Goal: Task Accomplishment & Management: Use online tool/utility

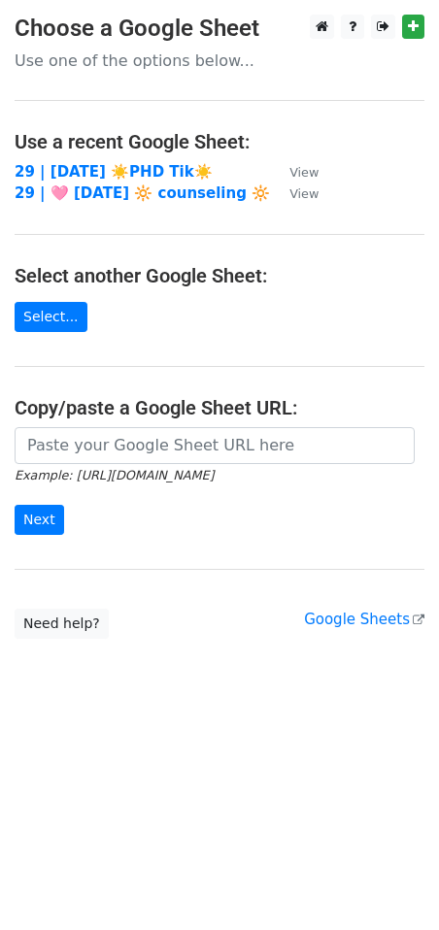
click at [83, 161] on td "29 | AUG 19 ☀️PHD Tik☀️" at bounding box center [142, 172] width 255 height 22
click at [87, 174] on strong "29 | AUG 19 ☀️PHD Tik☀️" at bounding box center [114, 171] width 198 height 17
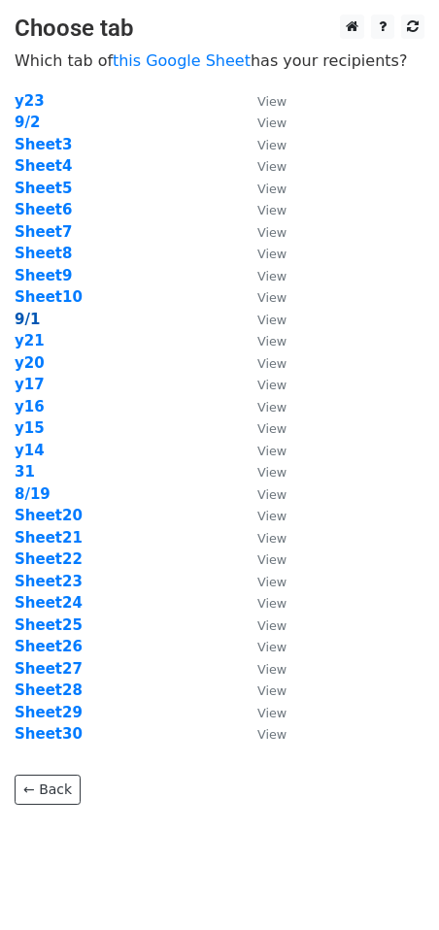
click at [28, 314] on strong "9/1" at bounding box center [27, 319] width 25 height 17
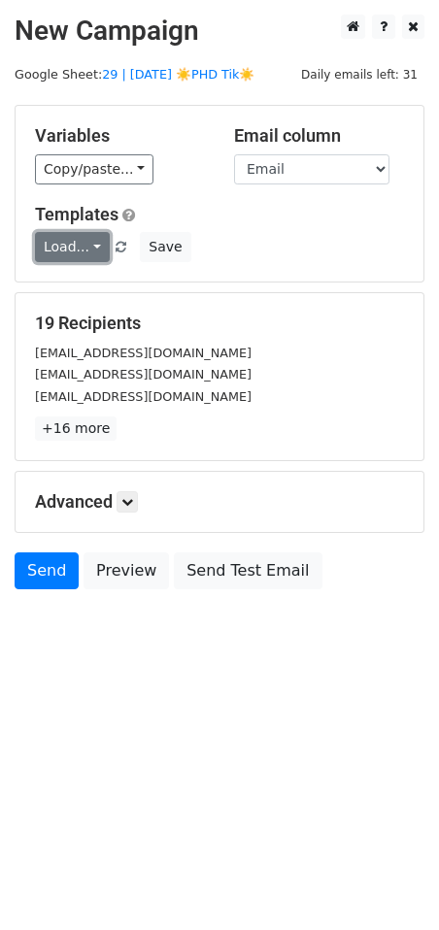
click at [69, 248] on link "Load..." at bounding box center [72, 247] width 75 height 30
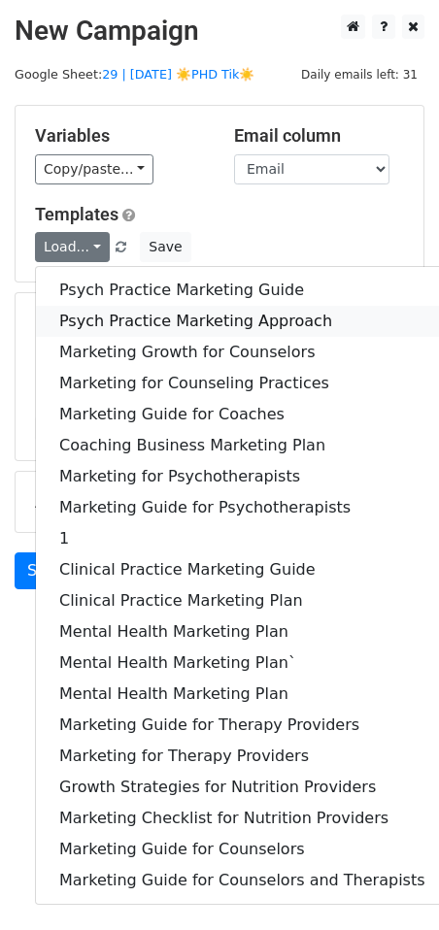
click at [169, 322] on link "Psych Practice Marketing Approach" at bounding box center [242, 321] width 412 height 31
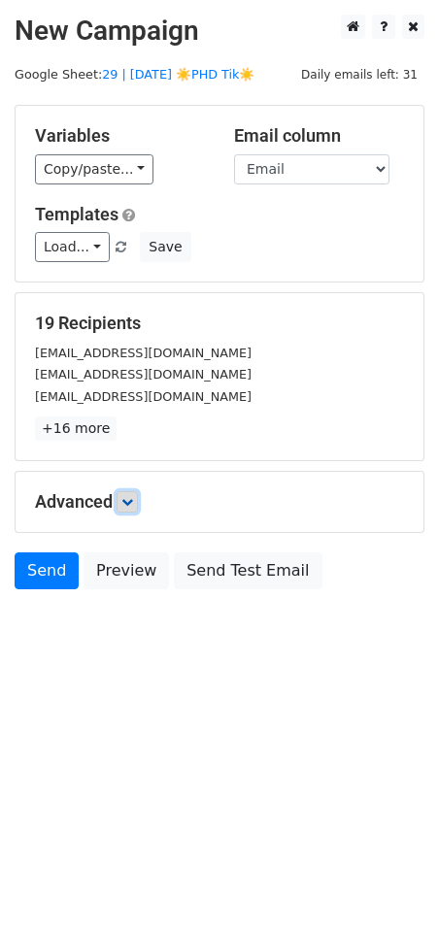
click at [131, 504] on icon at bounding box center [127, 502] width 12 height 12
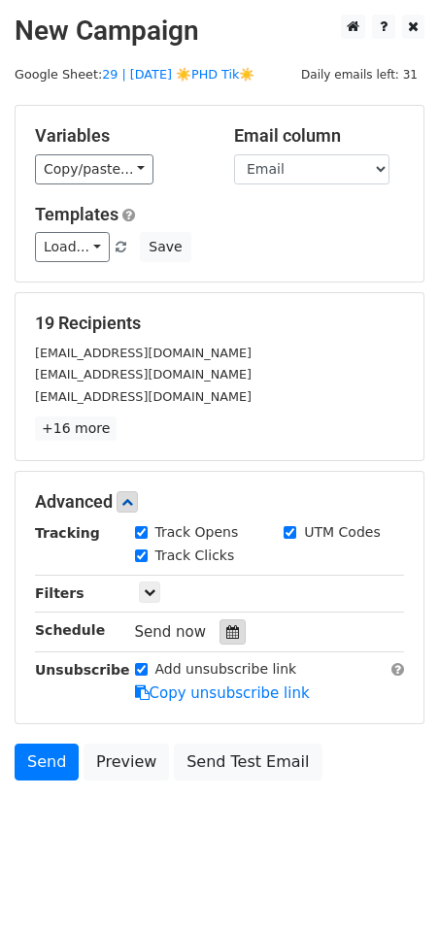
click at [226, 627] on icon at bounding box center [232, 632] width 13 height 14
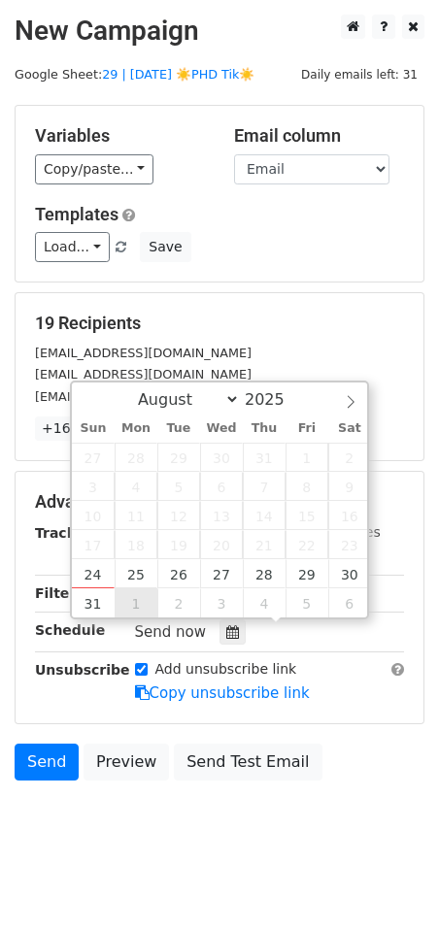
type input "2025-09-01 12:00"
select select "8"
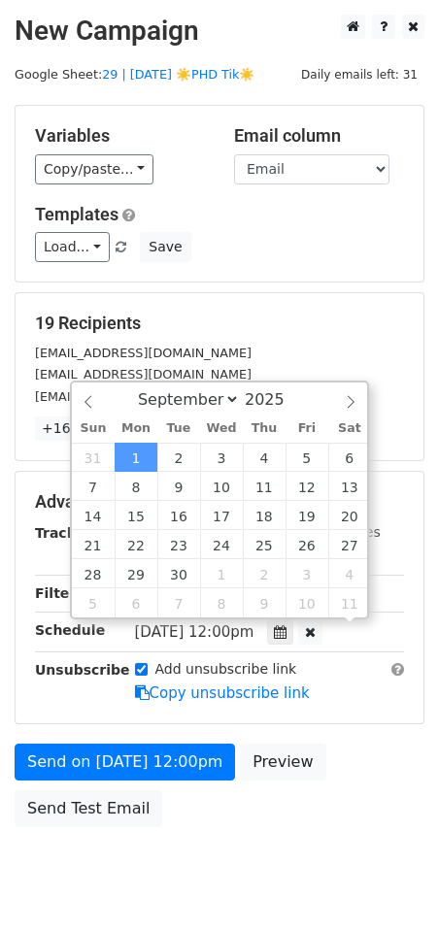
scroll to position [1, 0]
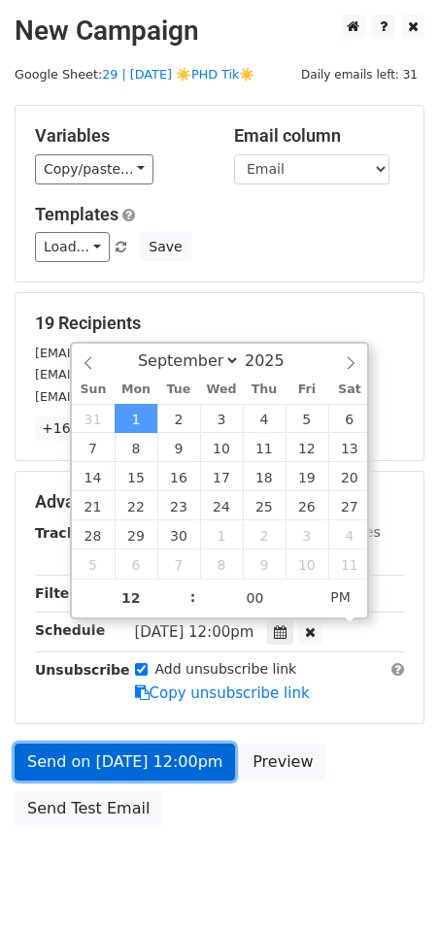
click at [105, 768] on link "Send on Sep 1 at 12:00pm" at bounding box center [125, 761] width 220 height 37
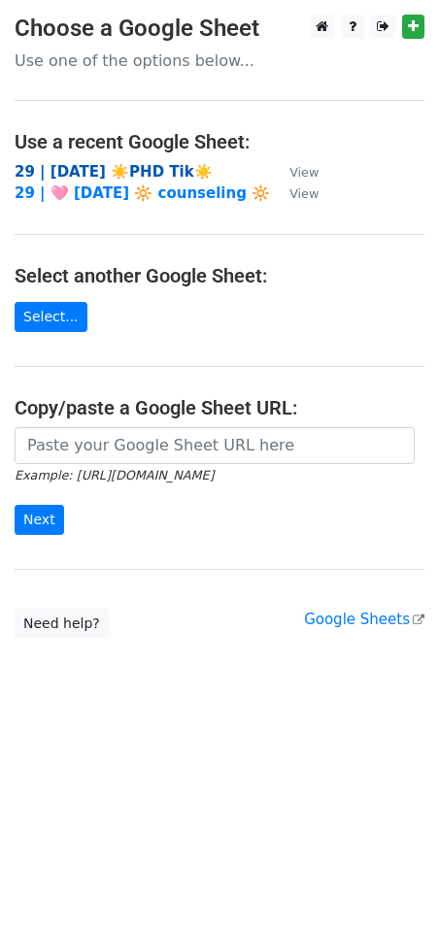
click at [152, 172] on strong "29 | [DATE] ☀️PHD Tik☀️" at bounding box center [114, 171] width 198 height 17
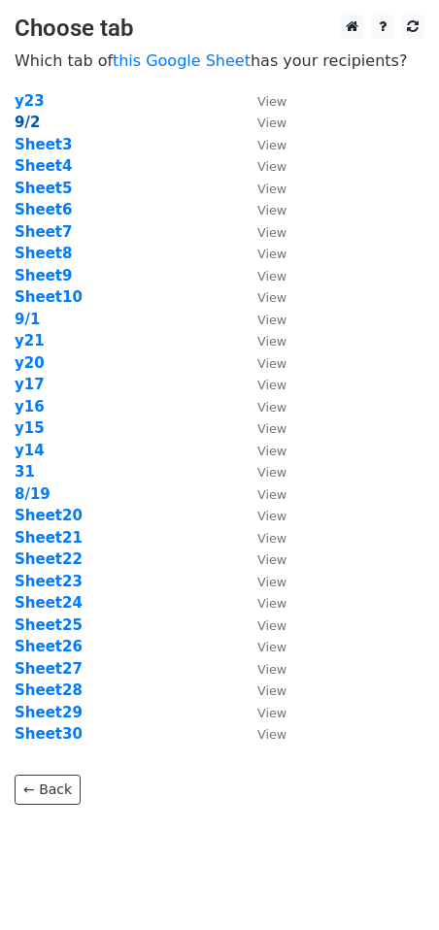
click at [16, 122] on strong "9/2" at bounding box center [27, 122] width 25 height 17
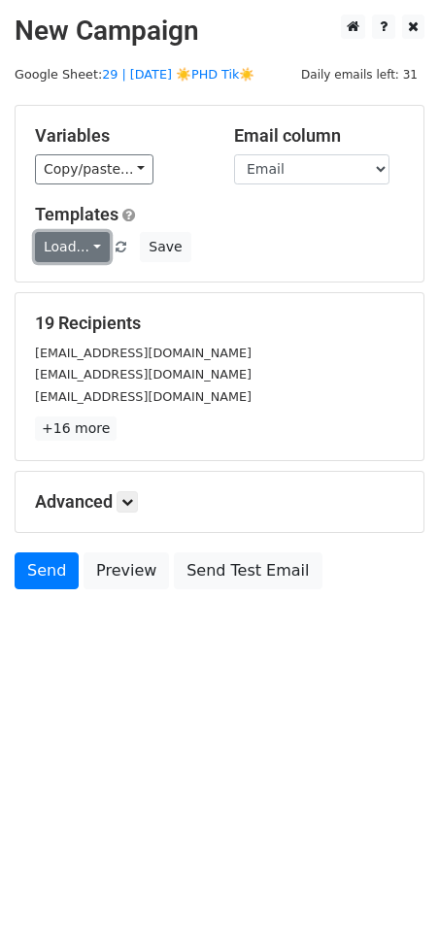
click at [56, 245] on link "Load..." at bounding box center [72, 247] width 75 height 30
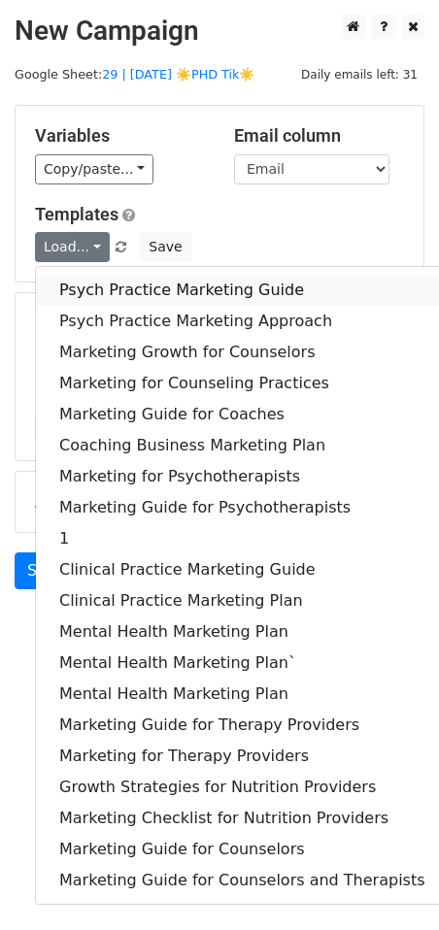
click at [106, 291] on link "Psych Practice Marketing Guide" at bounding box center [242, 290] width 412 height 31
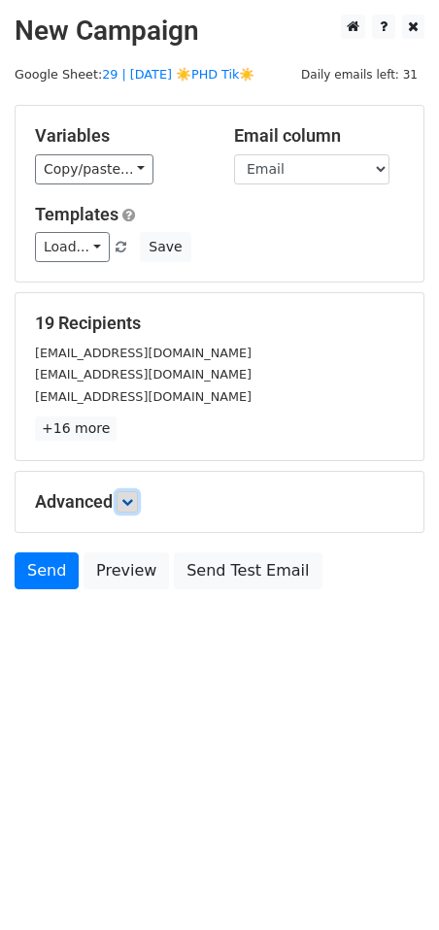
click at [130, 497] on icon at bounding box center [127, 502] width 12 height 12
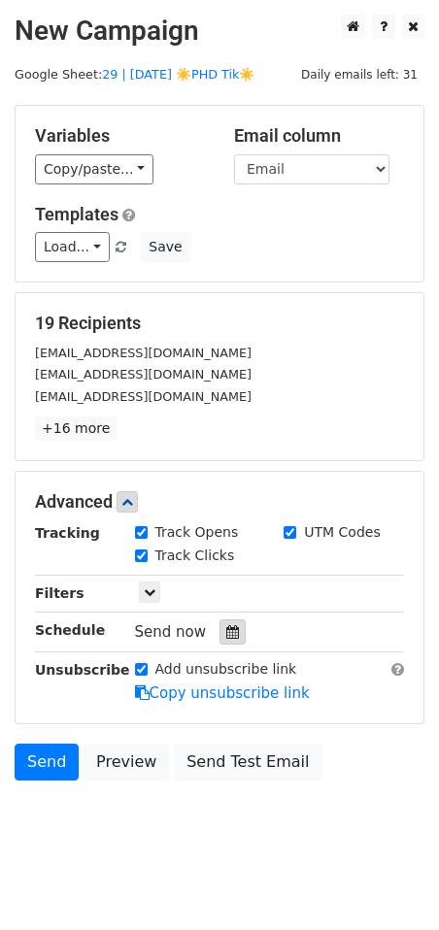
click at [226, 625] on icon at bounding box center [232, 632] width 13 height 14
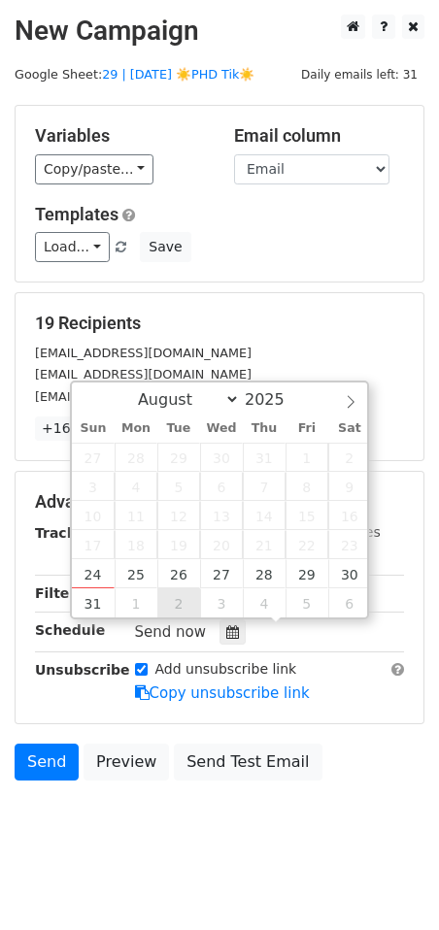
type input "2025-09-02 12:00"
select select "8"
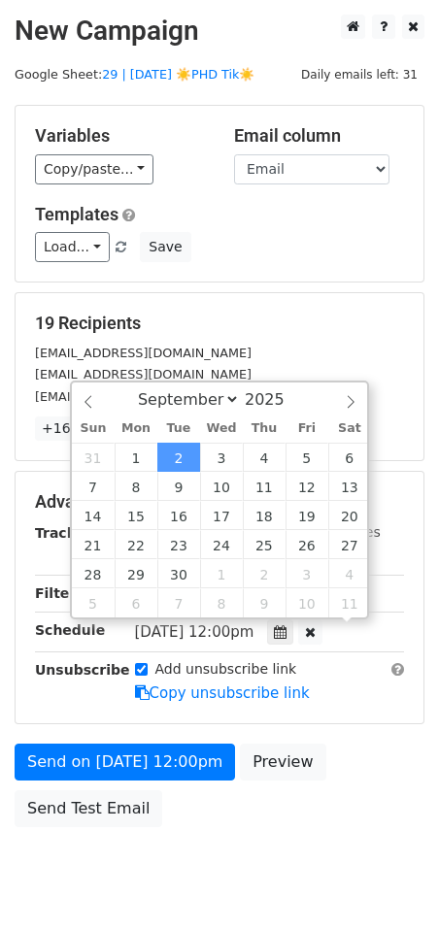
scroll to position [1, 0]
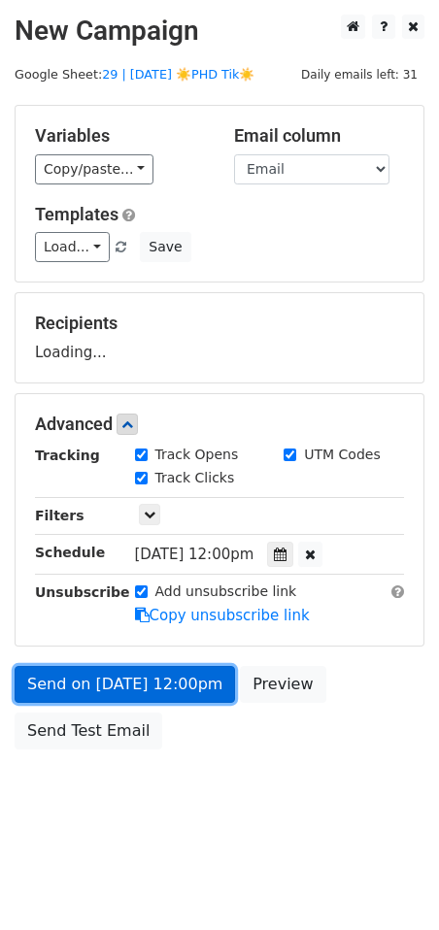
click at [168, 668] on link "Send on Sep 2 at 12:00pm" at bounding box center [125, 684] width 220 height 37
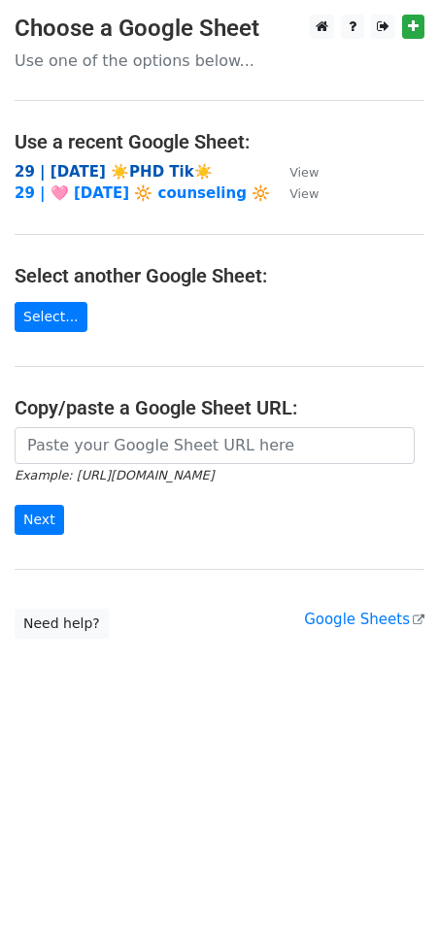
click at [125, 176] on strong "29 | [DATE] ☀️PHD Tik☀️" at bounding box center [114, 171] width 198 height 17
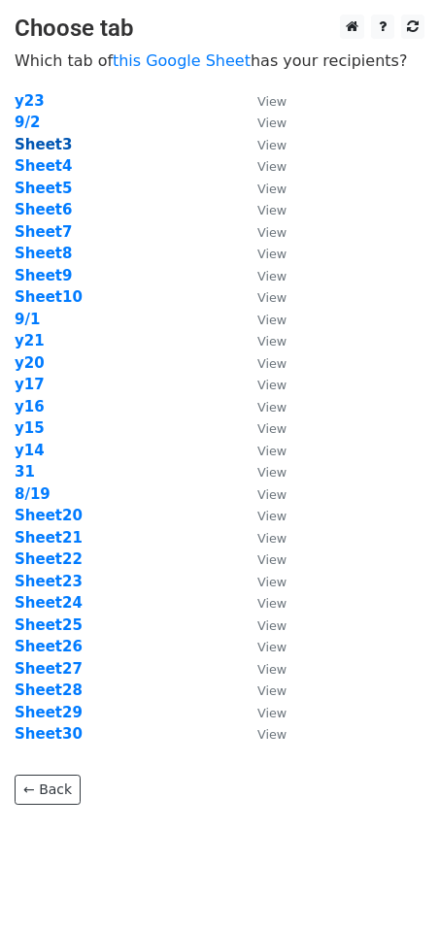
click at [47, 149] on strong "Sheet3" at bounding box center [43, 144] width 57 height 17
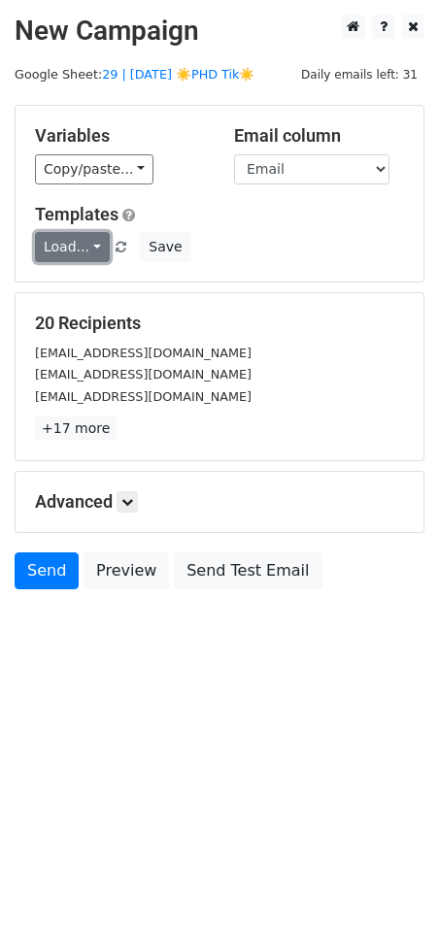
click at [58, 242] on link "Load..." at bounding box center [72, 247] width 75 height 30
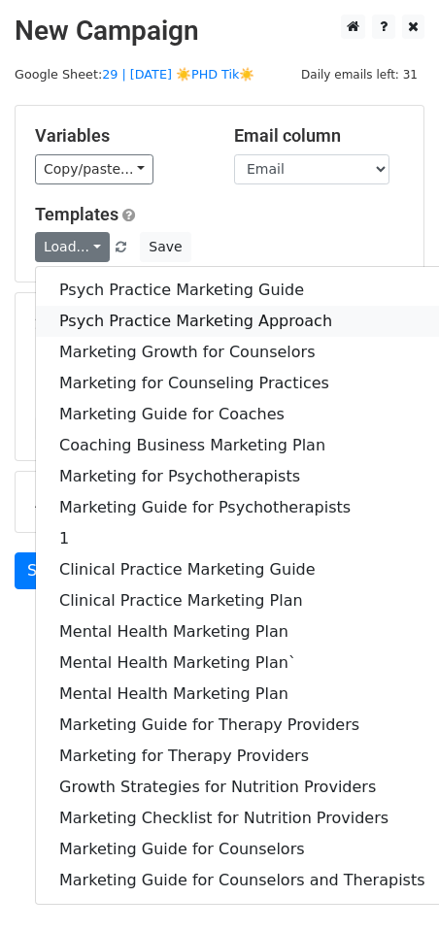
click at [87, 310] on link "Psych Practice Marketing Approach" at bounding box center [242, 321] width 412 height 31
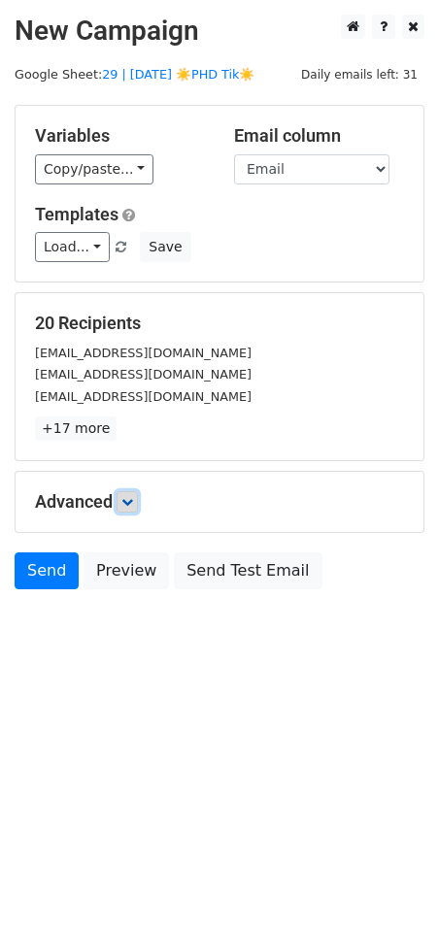
click at [120, 497] on link at bounding box center [126, 501] width 21 height 21
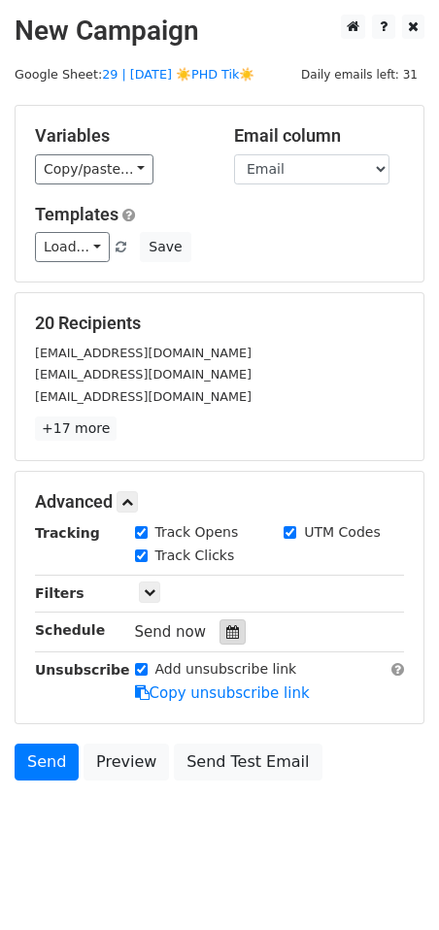
click at [219, 624] on div at bounding box center [232, 631] width 26 height 25
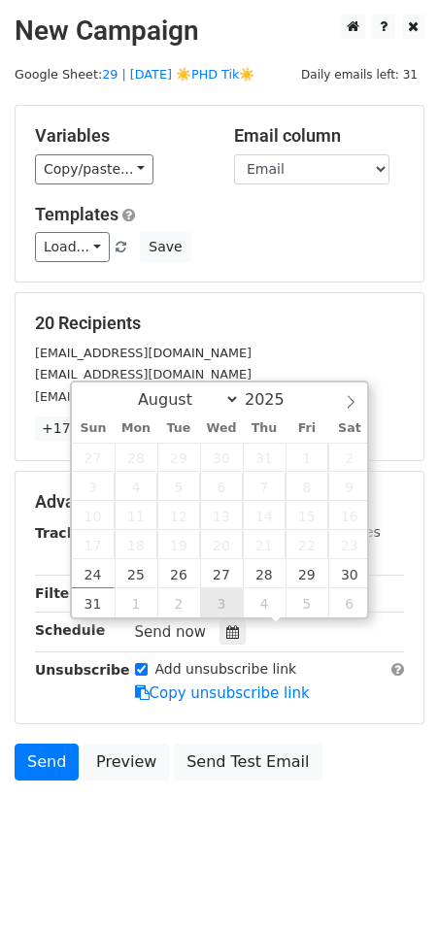
type input "[DATE] 12:00"
select select "8"
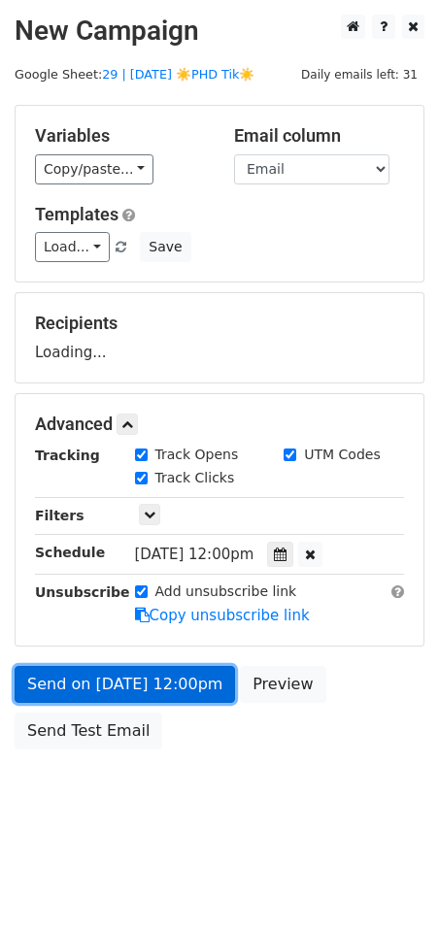
click at [181, 688] on link "Send on [DATE] 12:00pm" at bounding box center [125, 684] width 220 height 37
